Goal: Navigation & Orientation: Find specific page/section

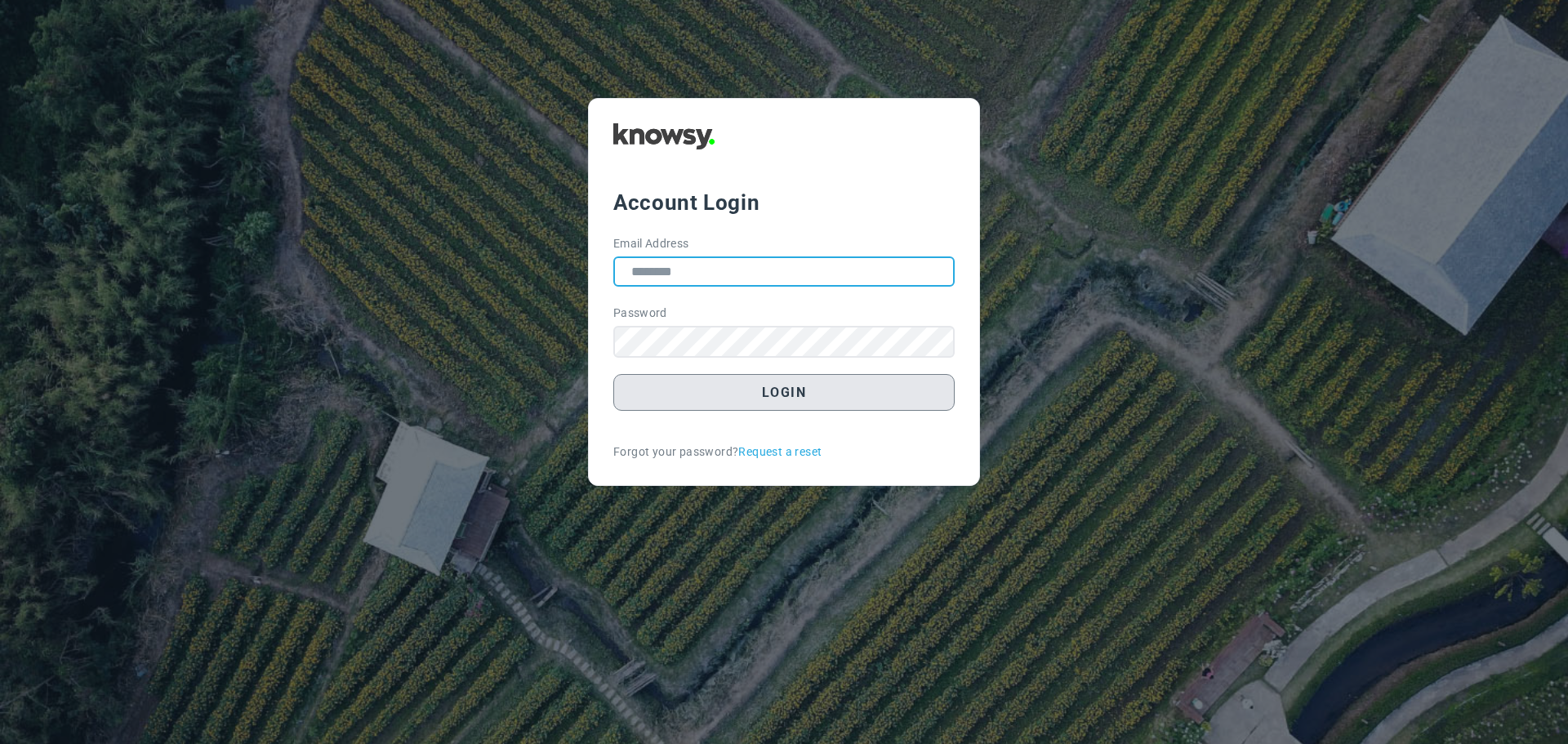
type input "**********"
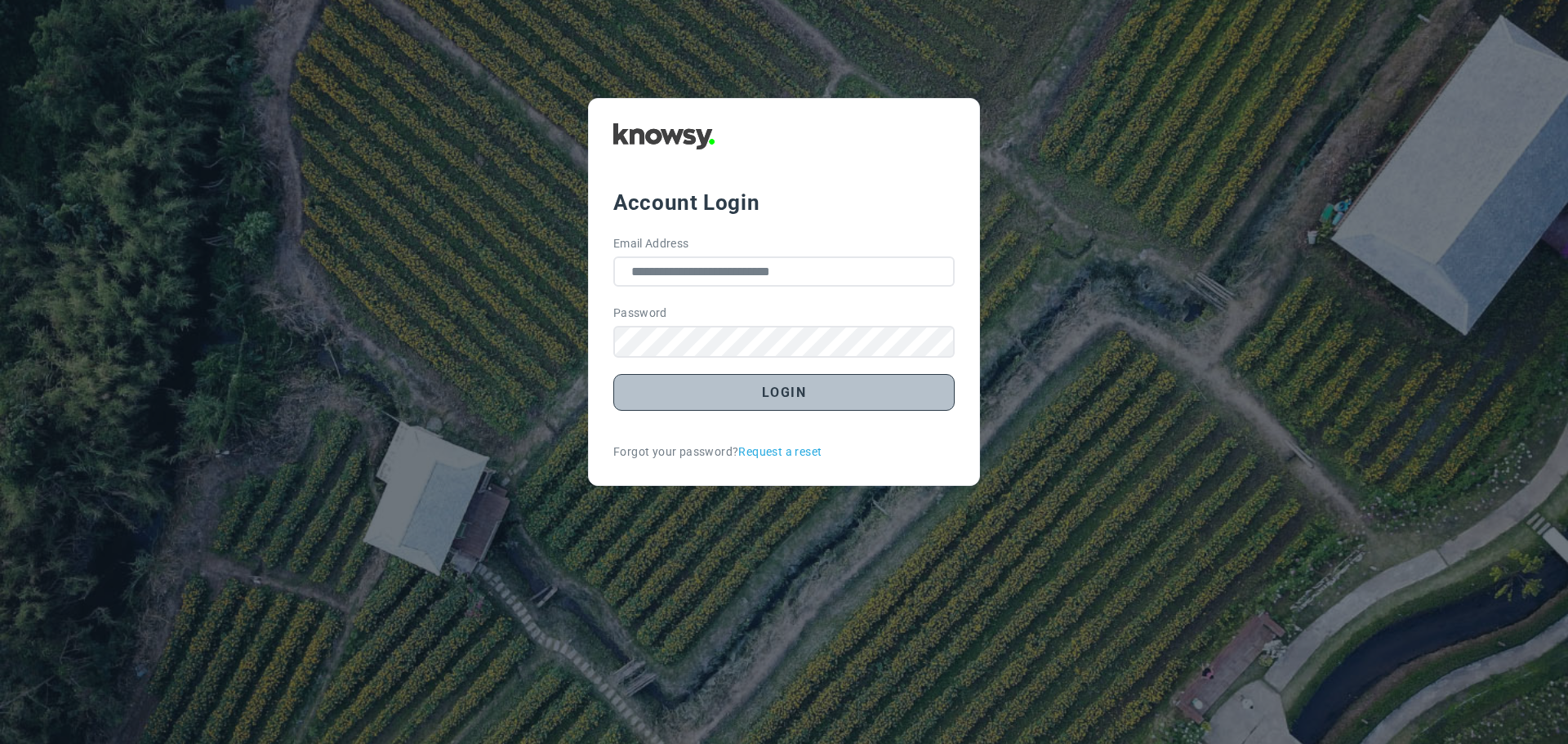
click at [790, 394] on button "Login" at bounding box center [784, 392] width 341 height 36
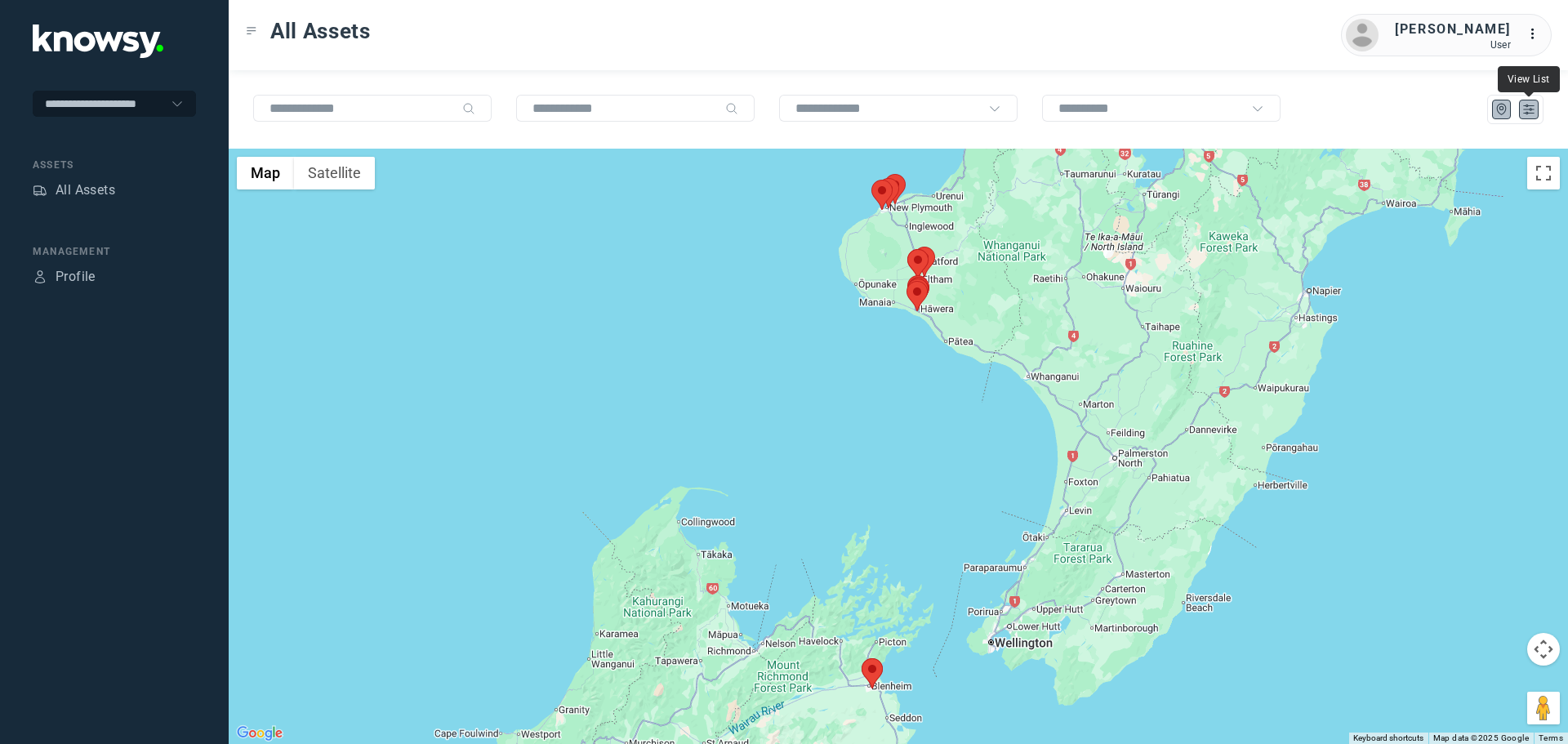
click at [1522, 112] on icon "List" at bounding box center [1529, 109] width 14 height 14
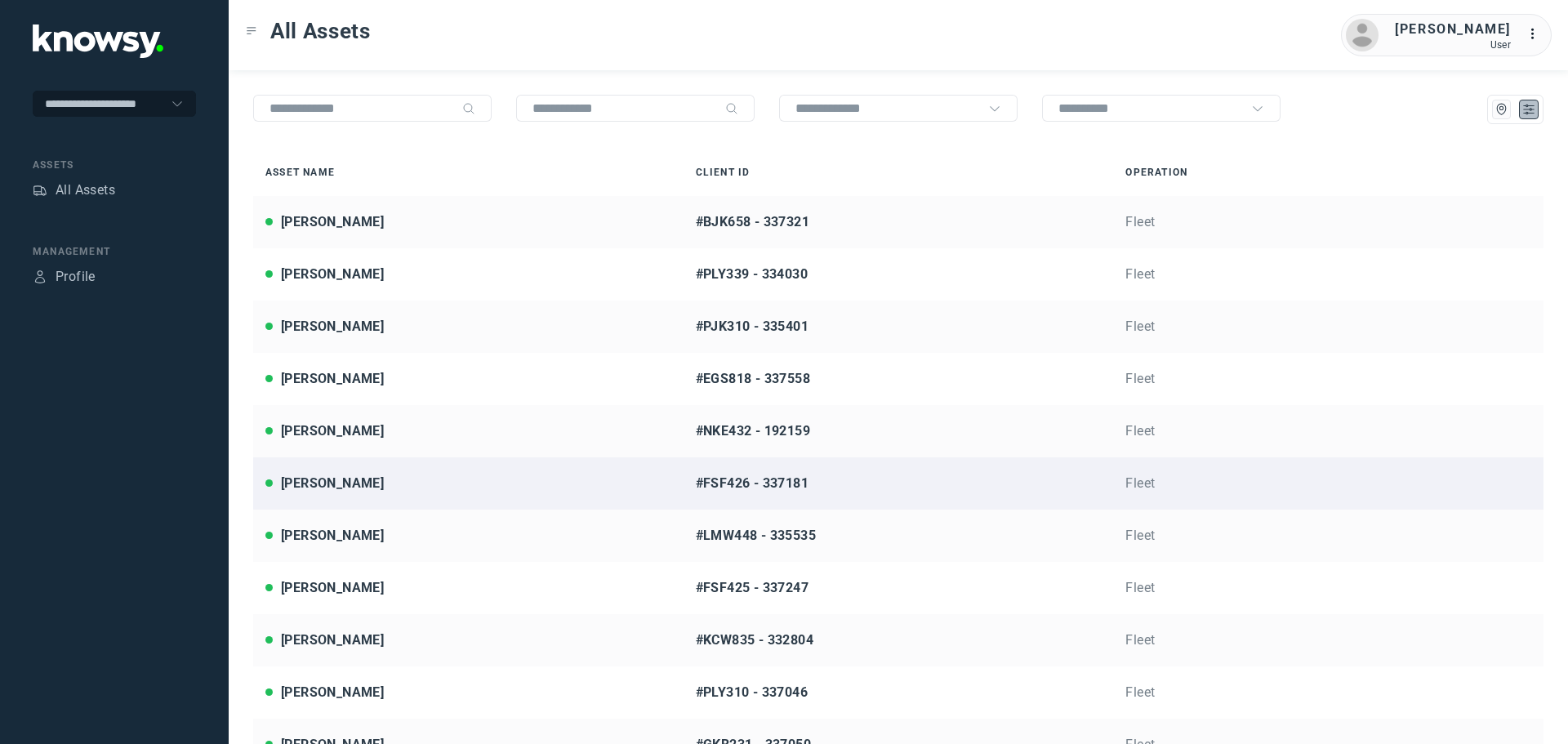
click at [379, 485] on div "[PERSON_NAME]" at bounding box center [469, 483] width 406 height 19
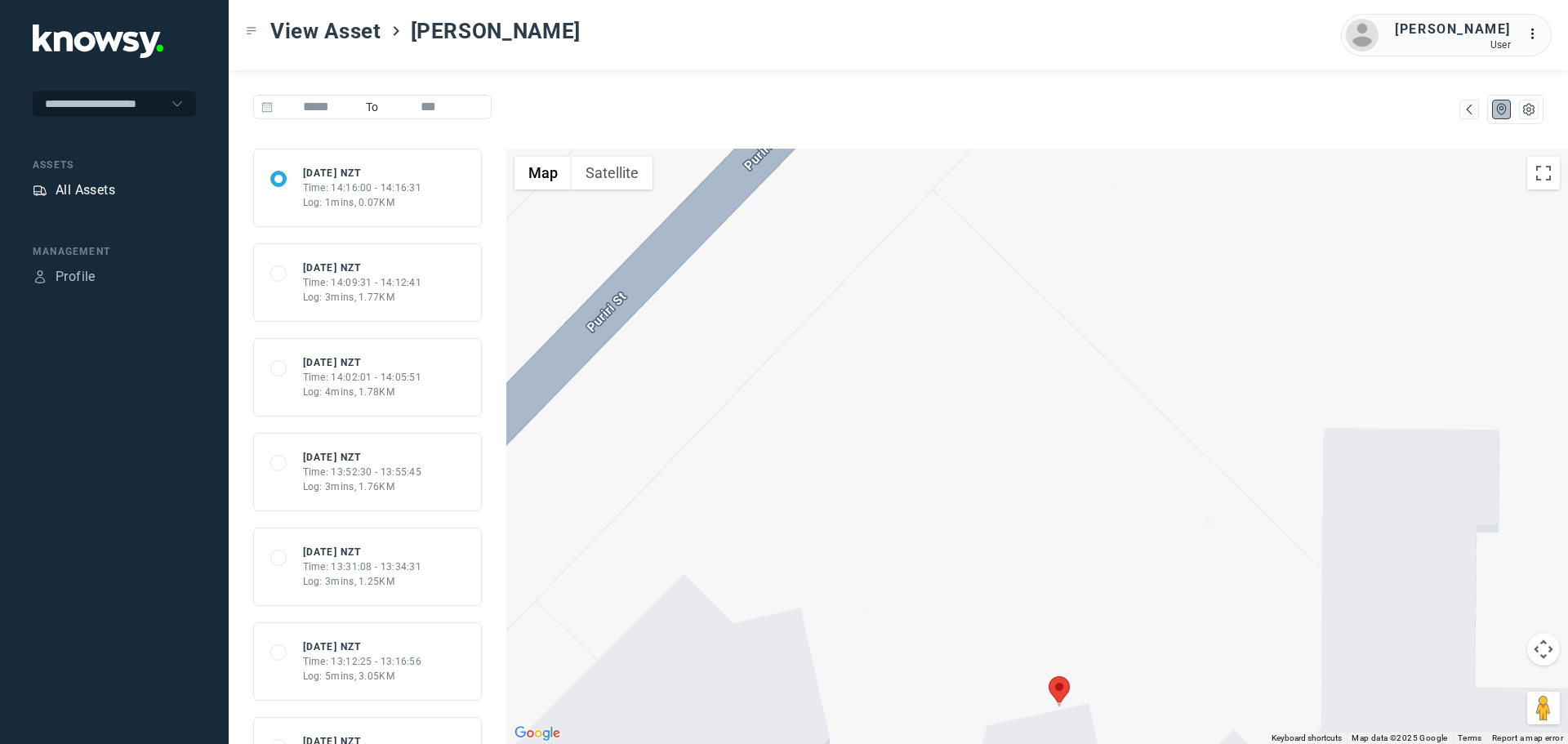
click at [110, 188] on div "All Assets" at bounding box center [85, 190] width 59 height 19
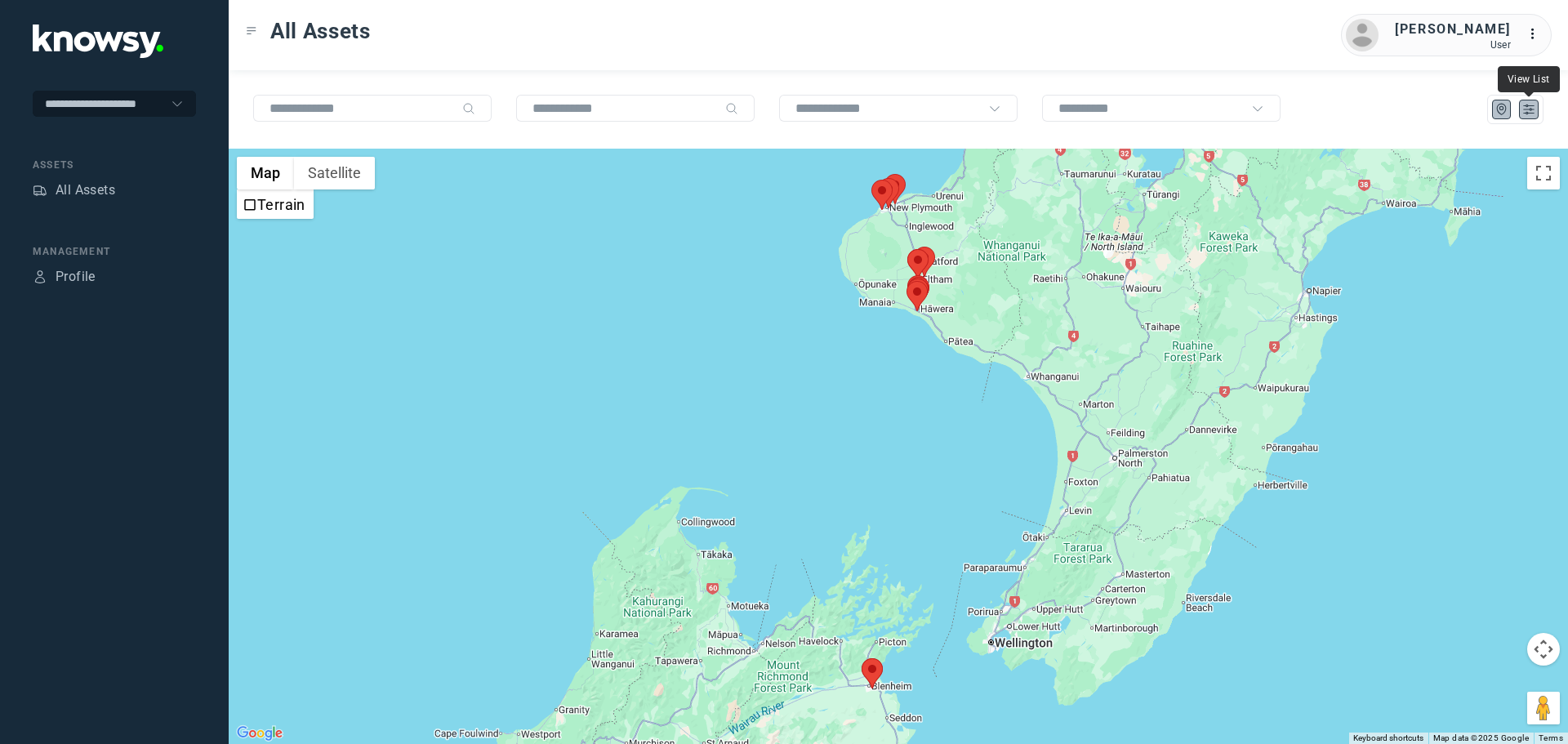
click at [1523, 109] on icon "List" at bounding box center [1529, 109] width 14 height 14
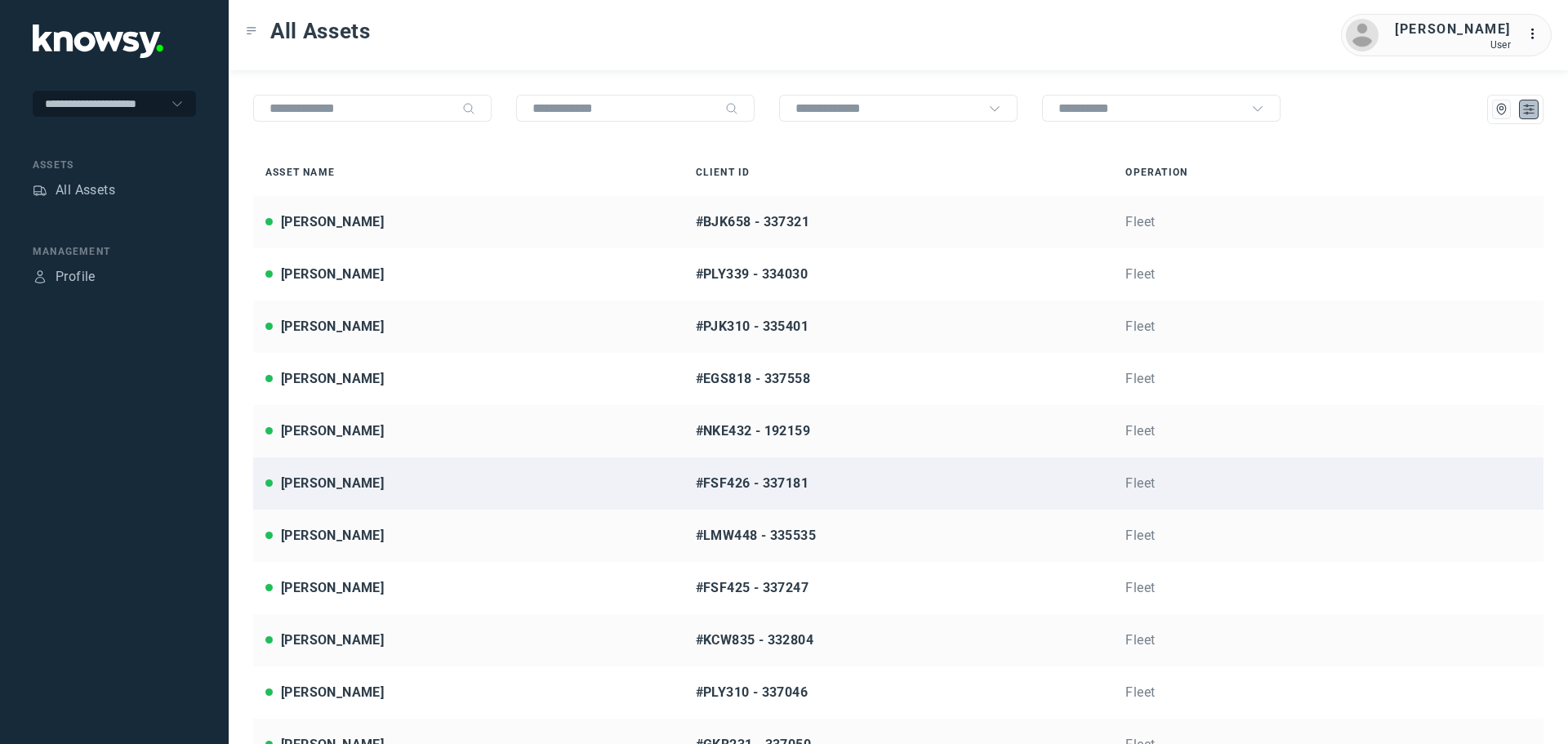
click at [332, 491] on div "[PERSON_NAME]" at bounding box center [332, 483] width 103 height 19
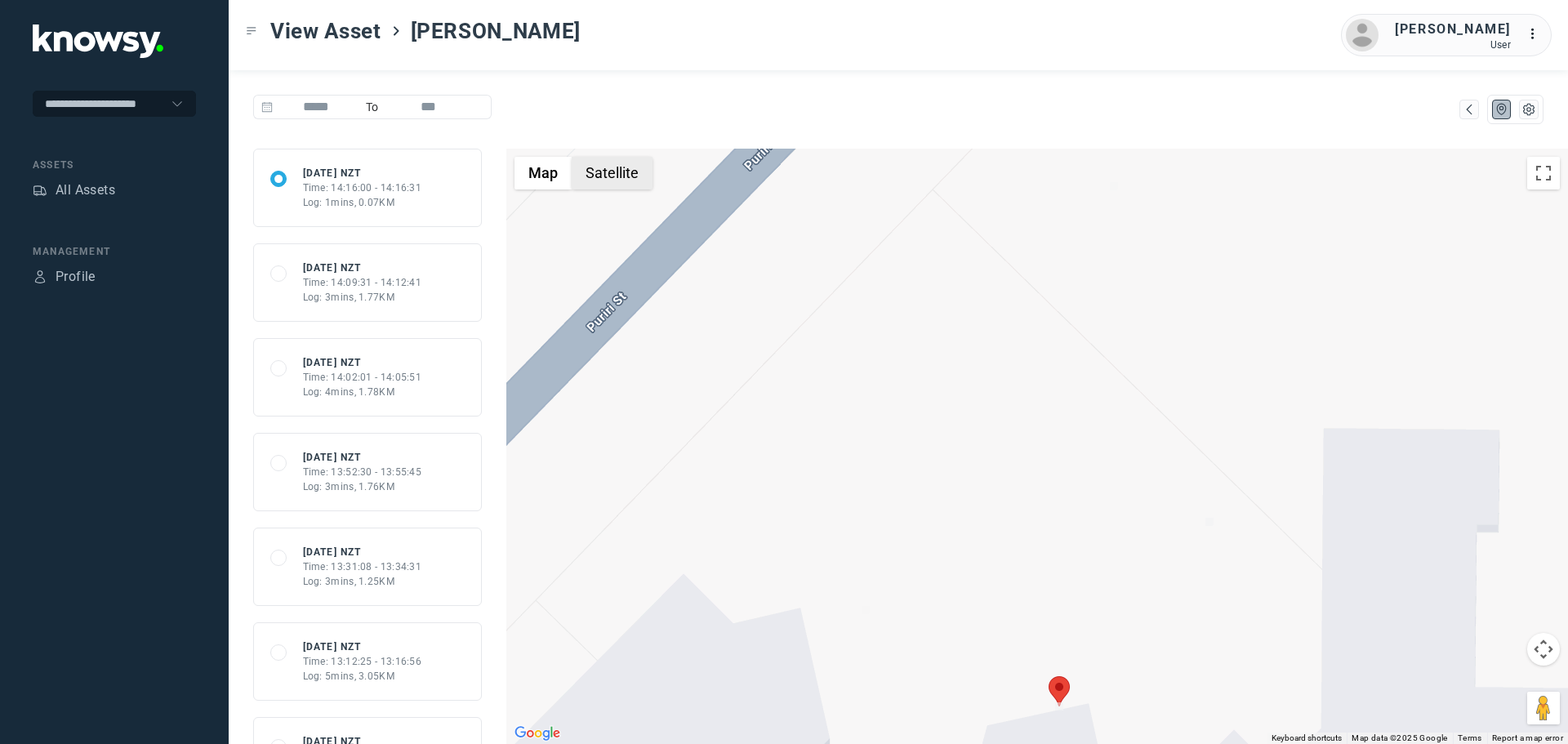
click at [604, 182] on button "Satellite" at bounding box center [612, 174] width 81 height 33
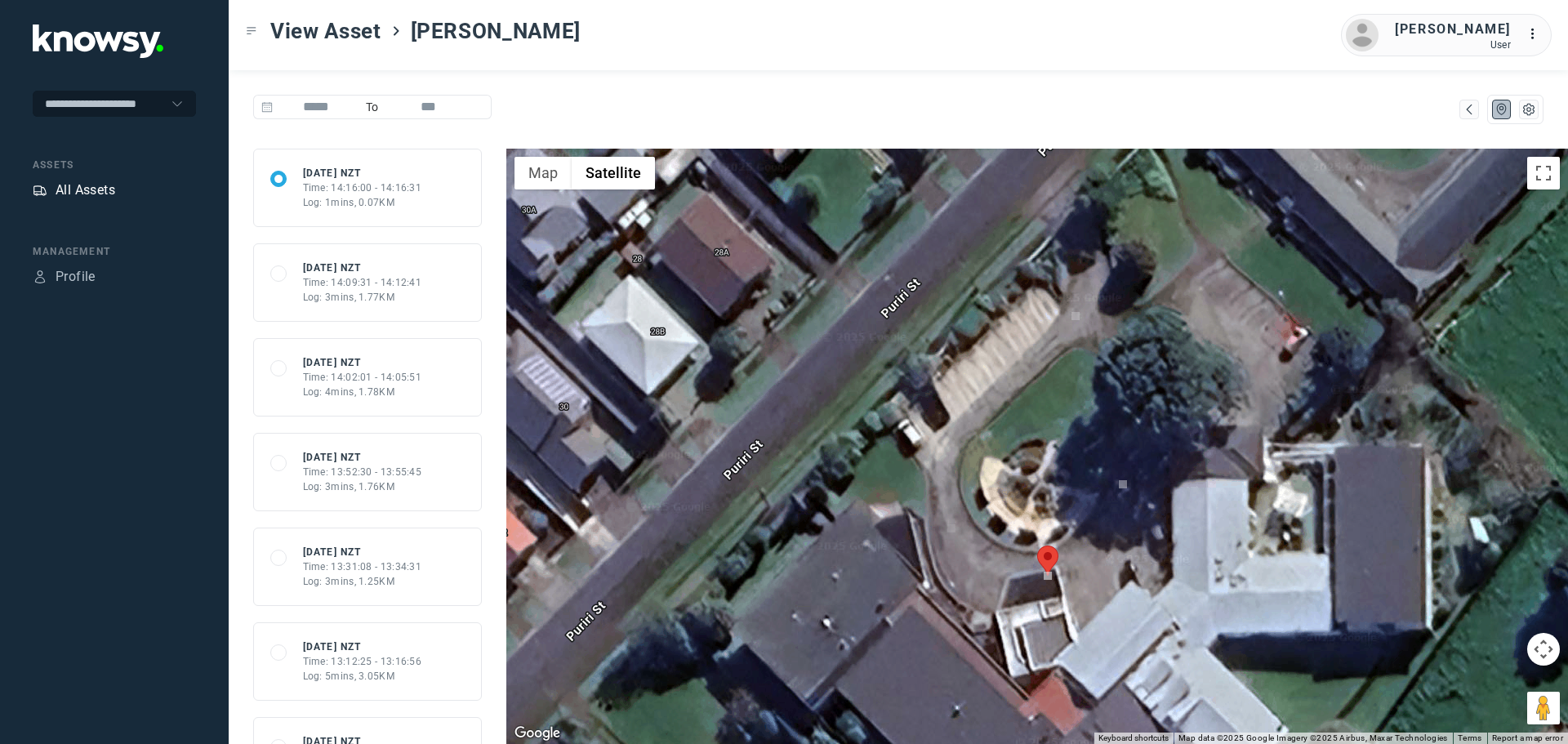
click at [79, 195] on div "All Assets" at bounding box center [85, 190] width 59 height 19
